Goal: Register for event/course

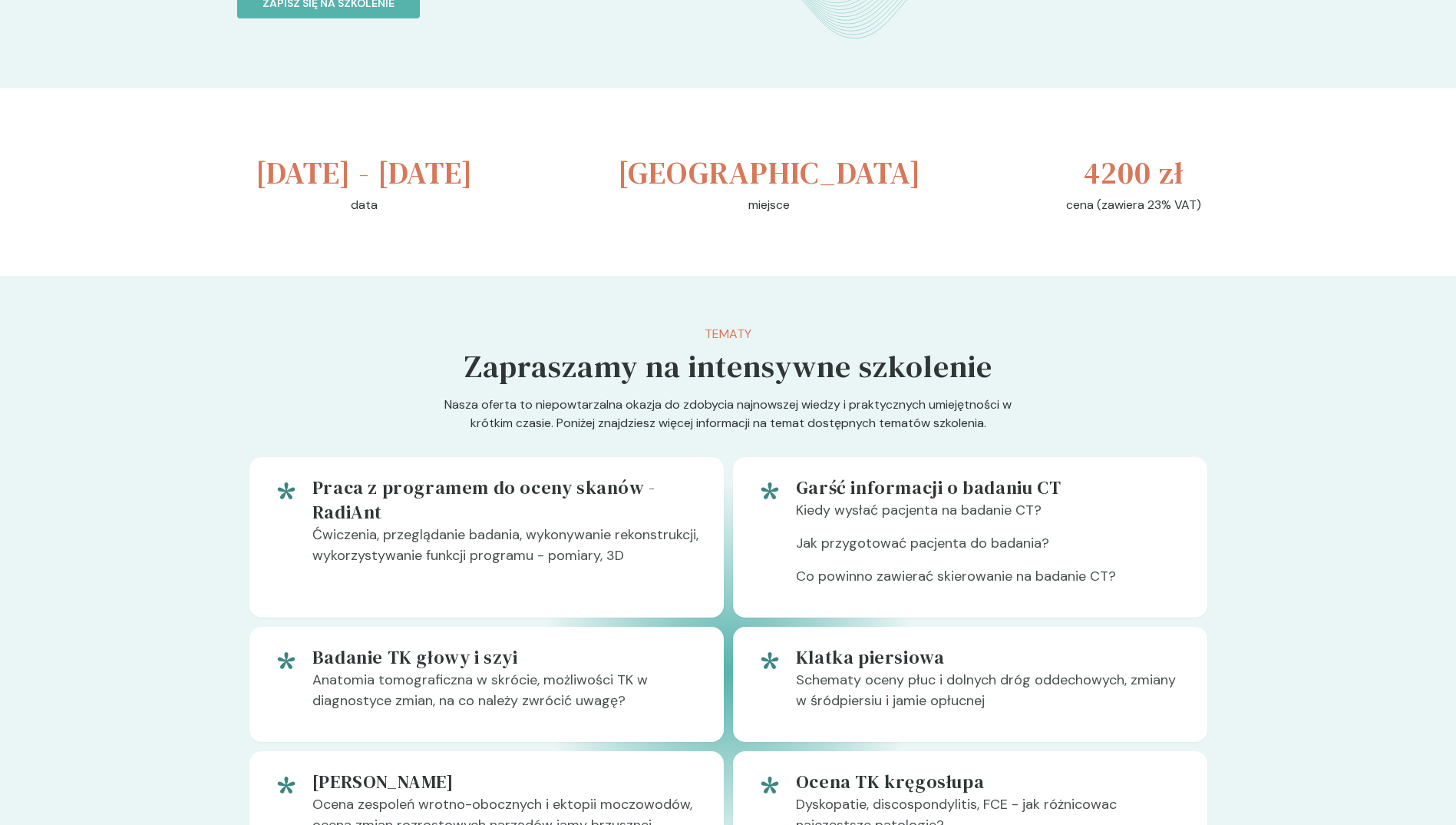
scroll to position [614, 0]
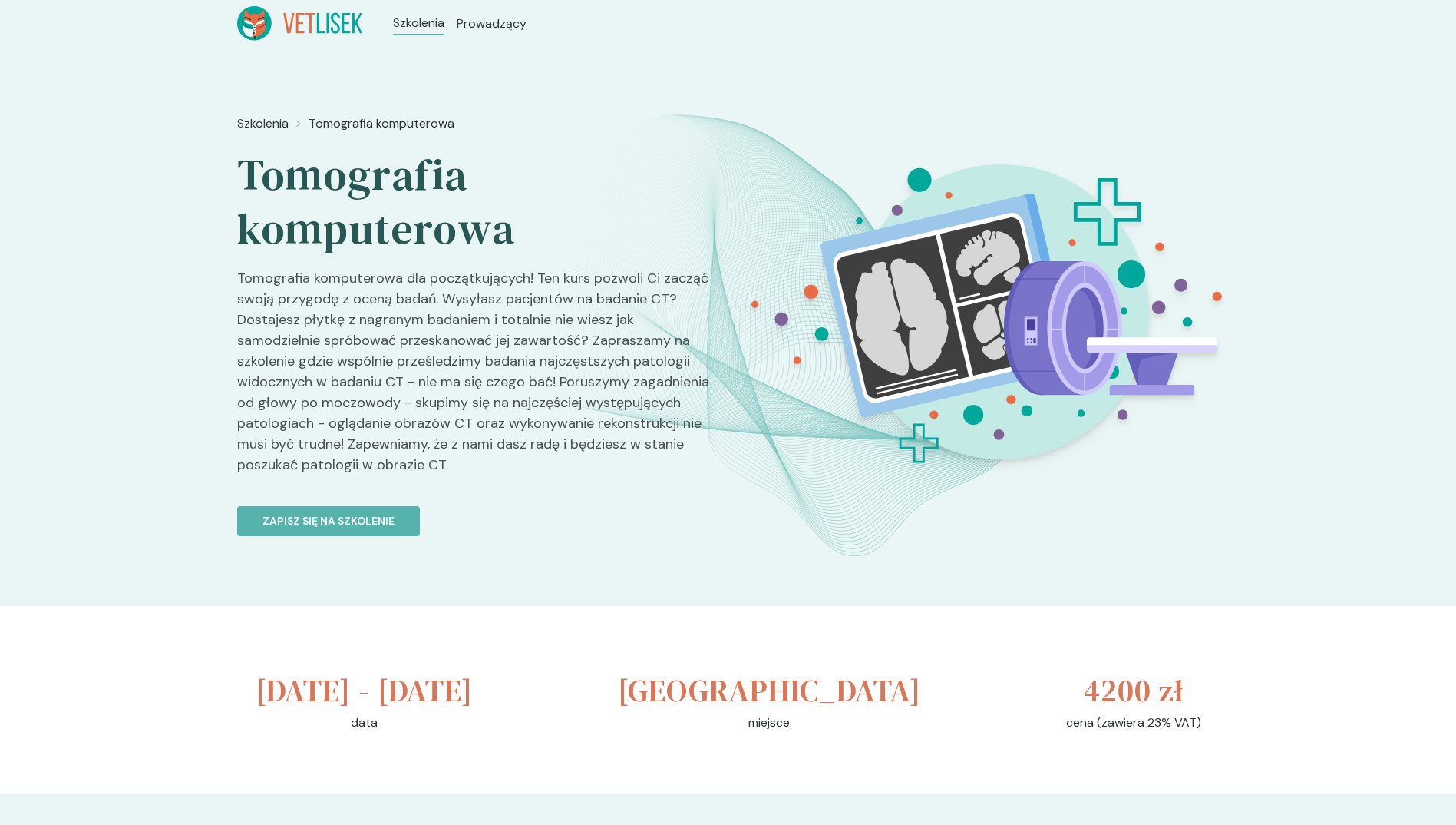
click at [255, 34] on icon at bounding box center [256, 29] width 18 height 17
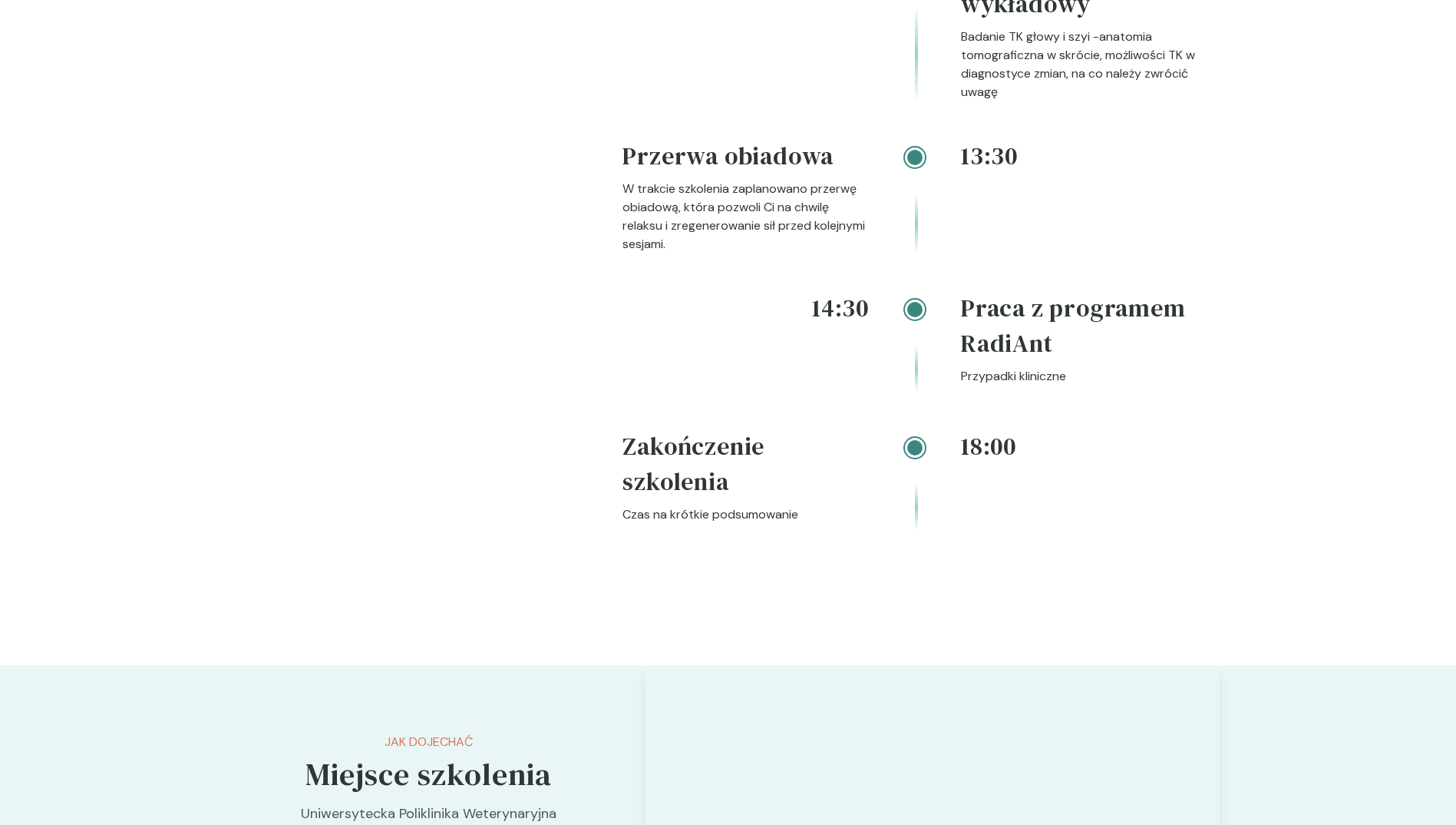
scroll to position [2688, 0]
